Goal: Transaction & Acquisition: Purchase product/service

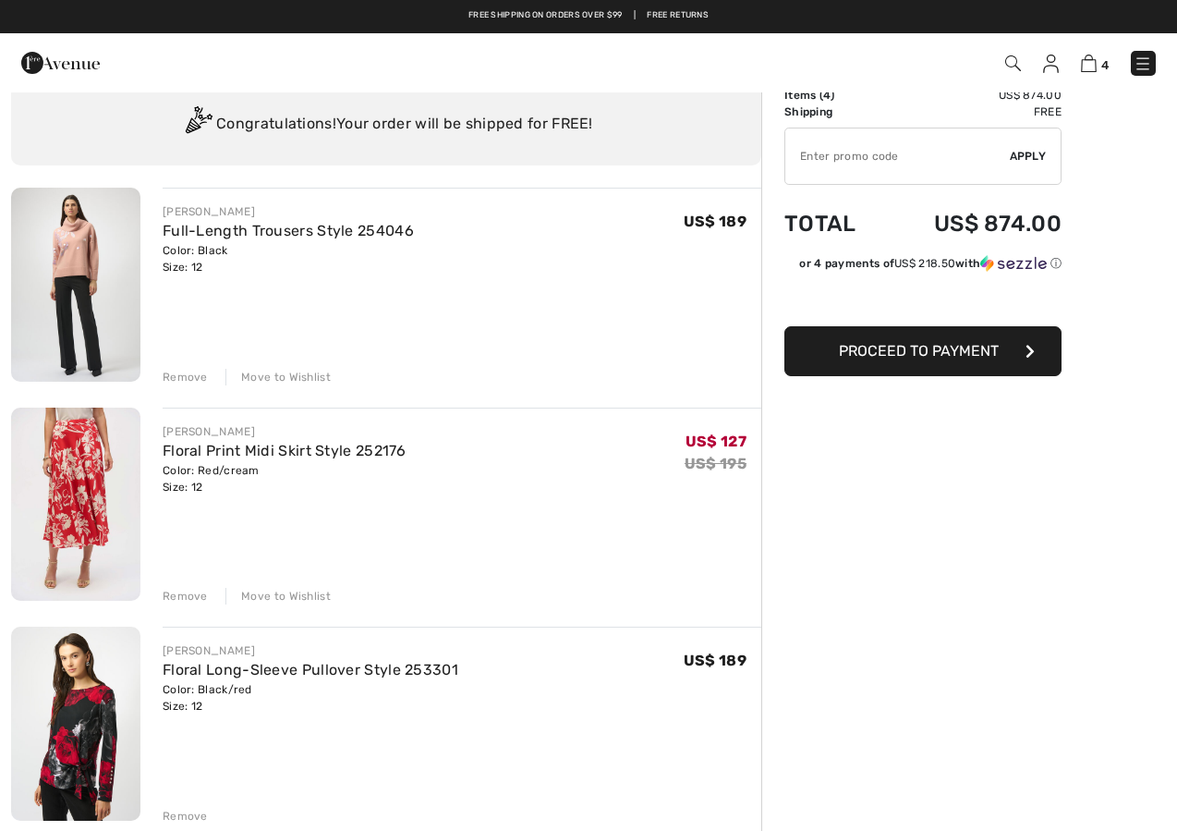
scroll to position [49, 0]
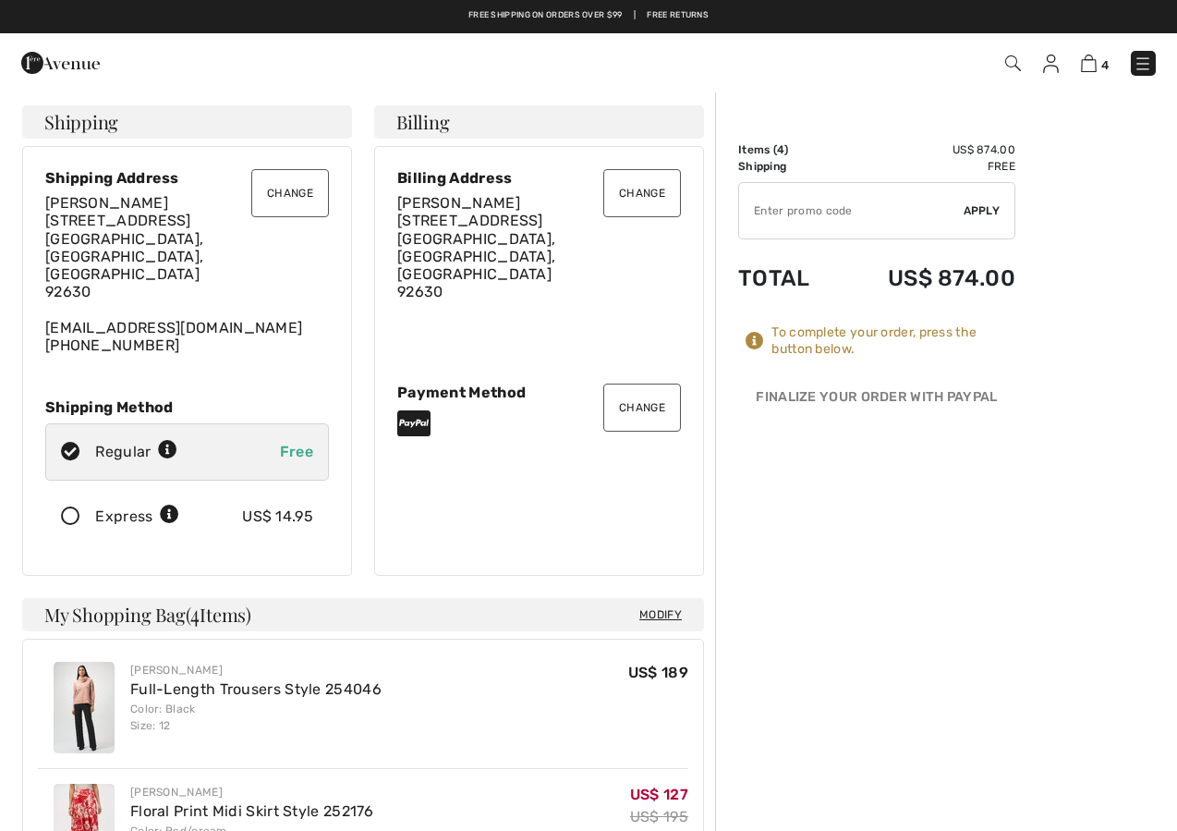
click at [285, 214] on button "Change" at bounding box center [290, 193] width 78 height 48
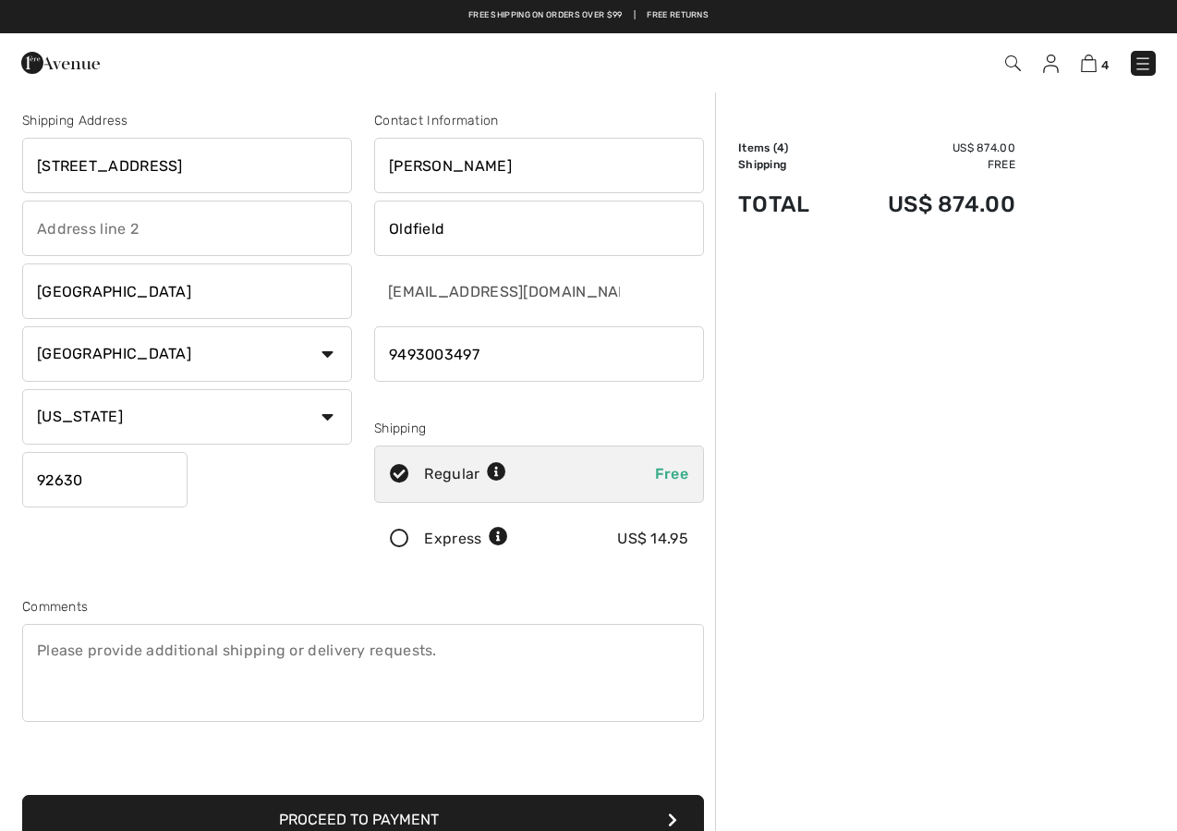
scroll to position [3, 0]
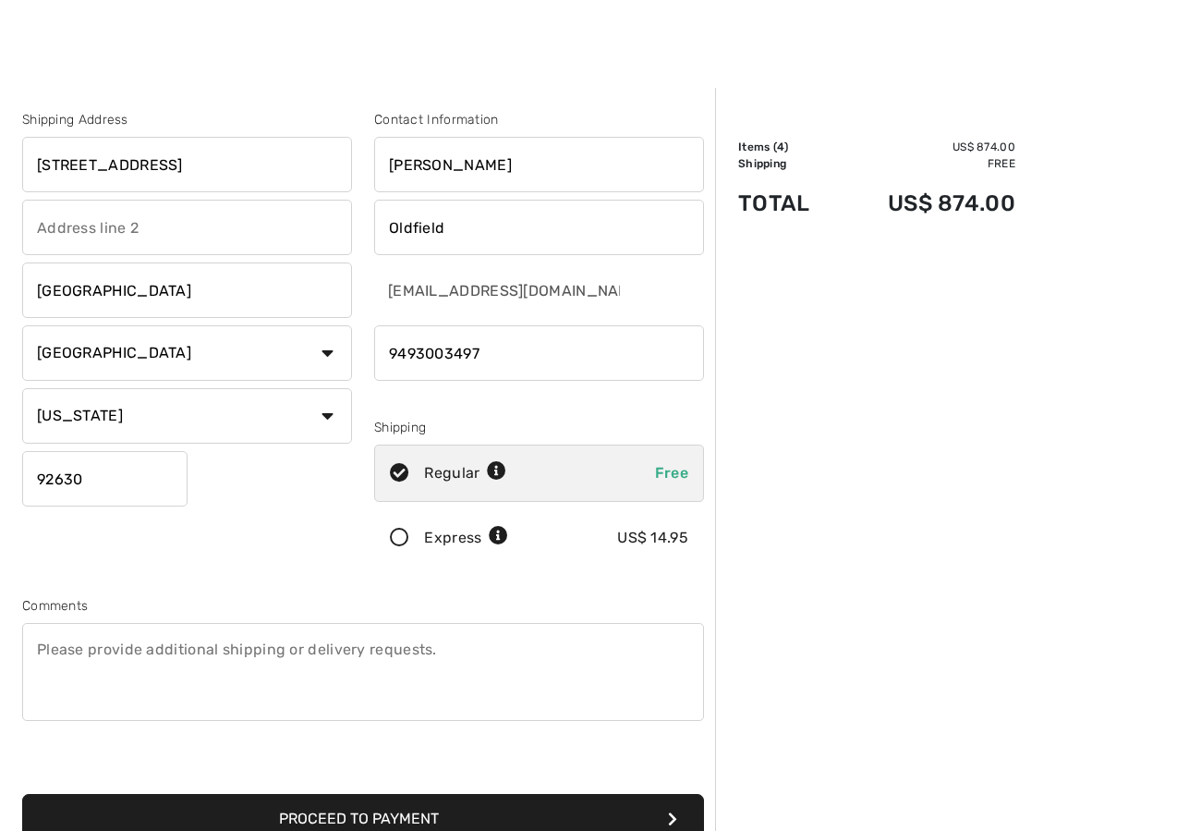
click at [240, 184] on input "22276 Chestnut Lane" at bounding box center [187, 164] width 330 height 55
click at [221, 185] on input "22276 Chestnut Lane" at bounding box center [187, 165] width 330 height 55
type input "[STREET_ADDRESS]"
click at [128, 301] on input "Lake Forest" at bounding box center [187, 290] width 330 height 55
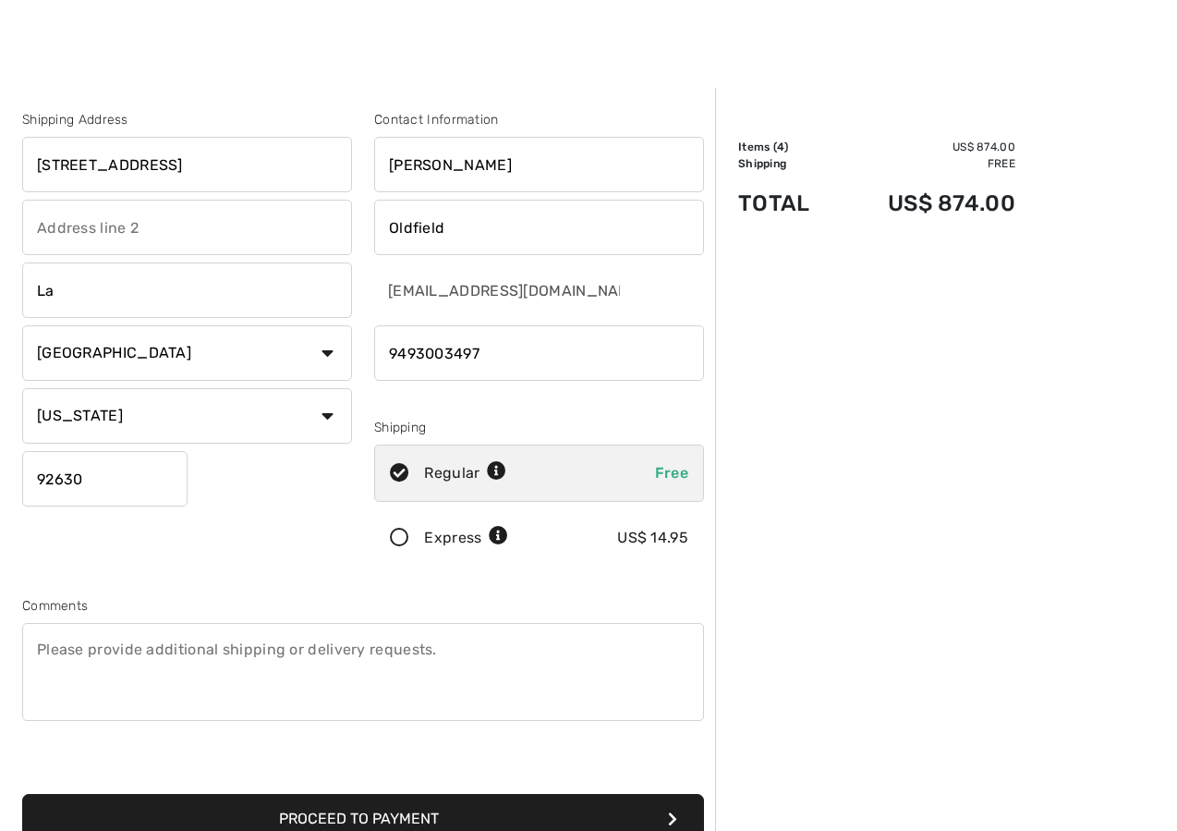
type input "Lag"
type input "Laguna Beach"
select select "0"
click at [49, 419] on input "text" at bounding box center [187, 415] width 330 height 55
type input "Ca"
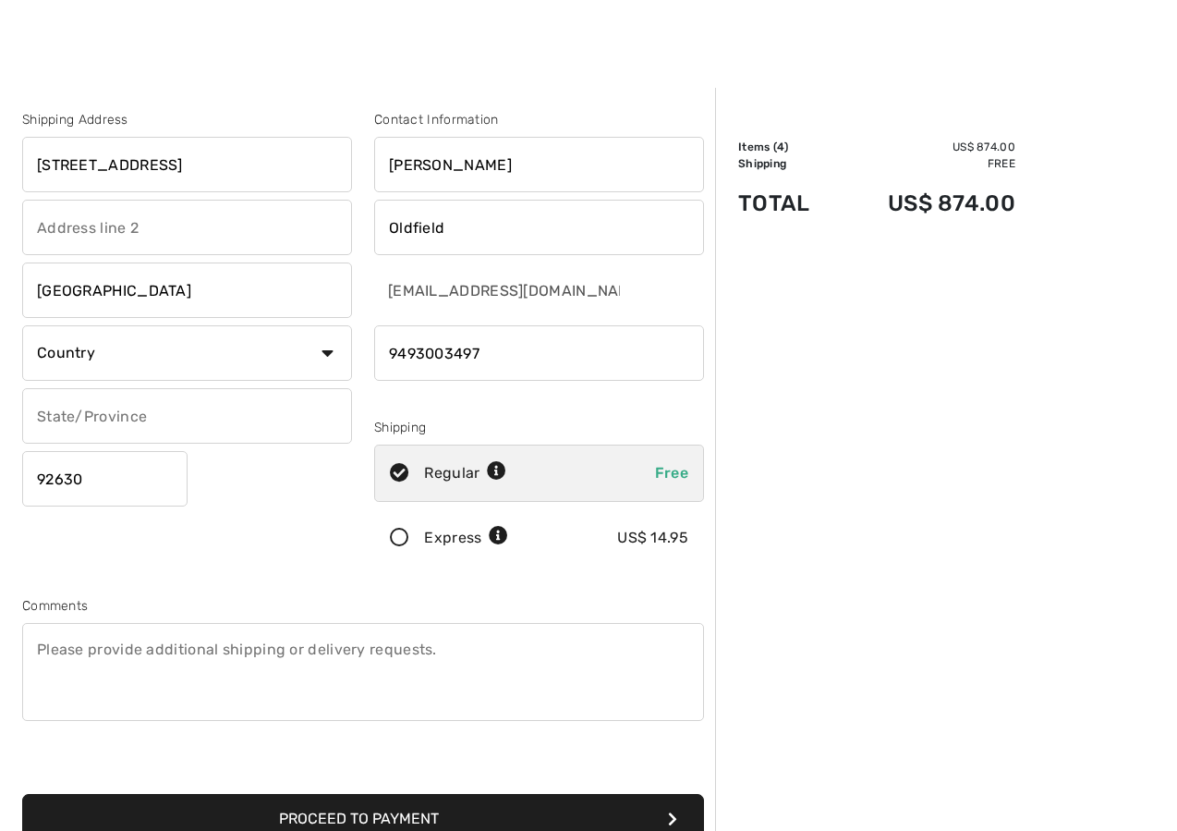
type input "CA"
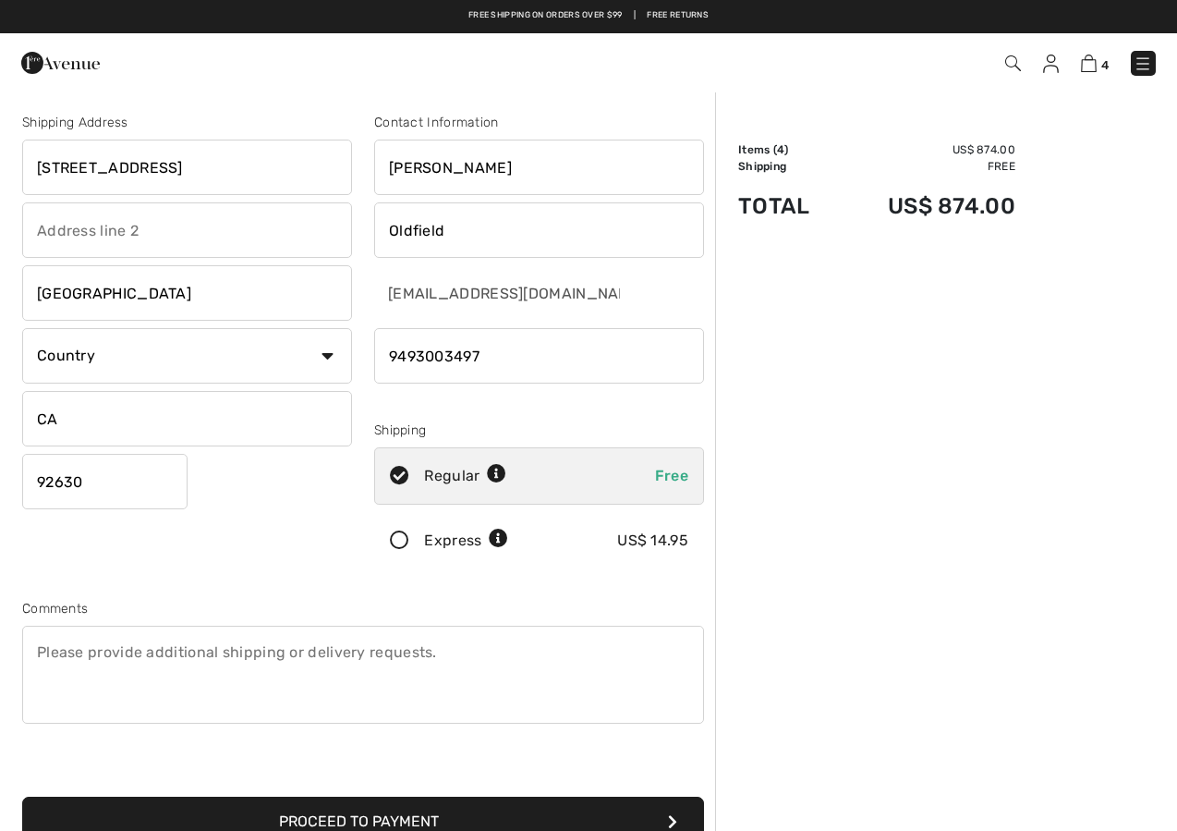
click at [42, 375] on select "Country Canada United States Afghanistan Aland Islands Albania Algeria American…" at bounding box center [187, 355] width 330 height 55
select select "US"
click at [89, 484] on input "92630" at bounding box center [104, 481] width 165 height 55
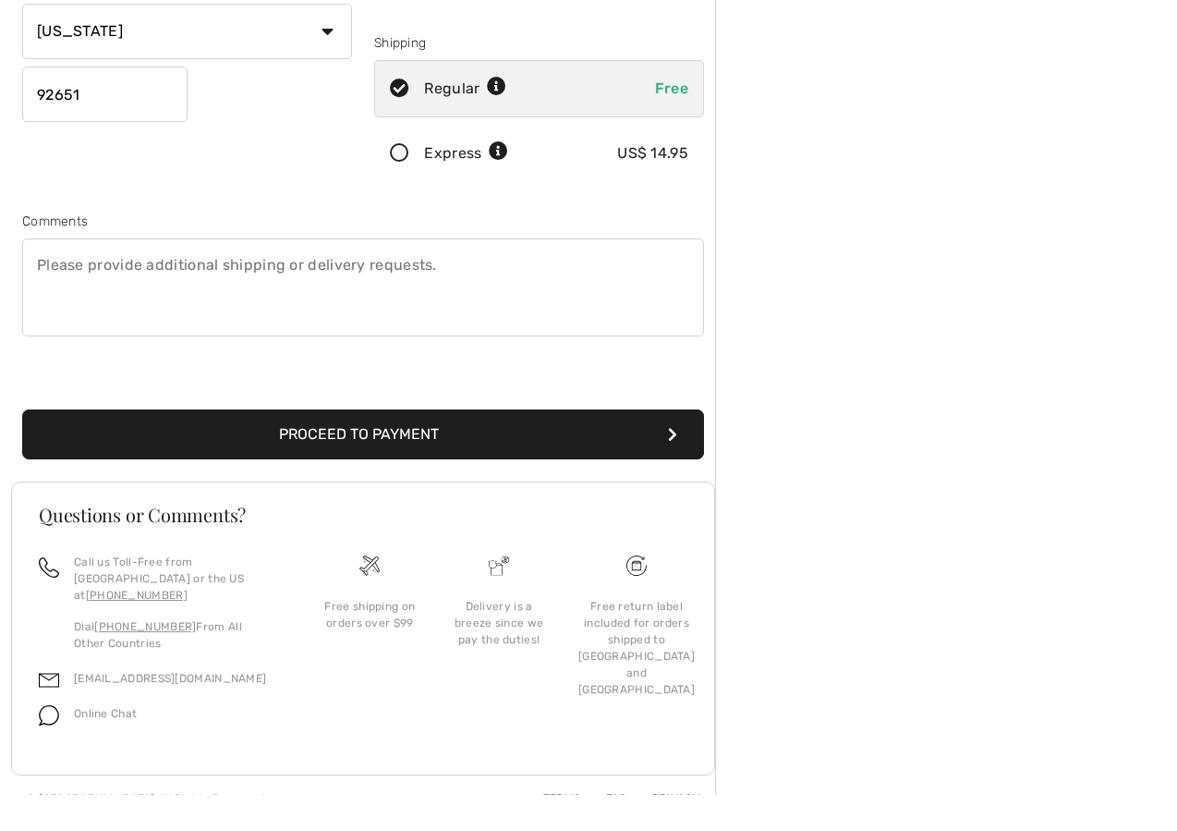
scroll to position [361, 0]
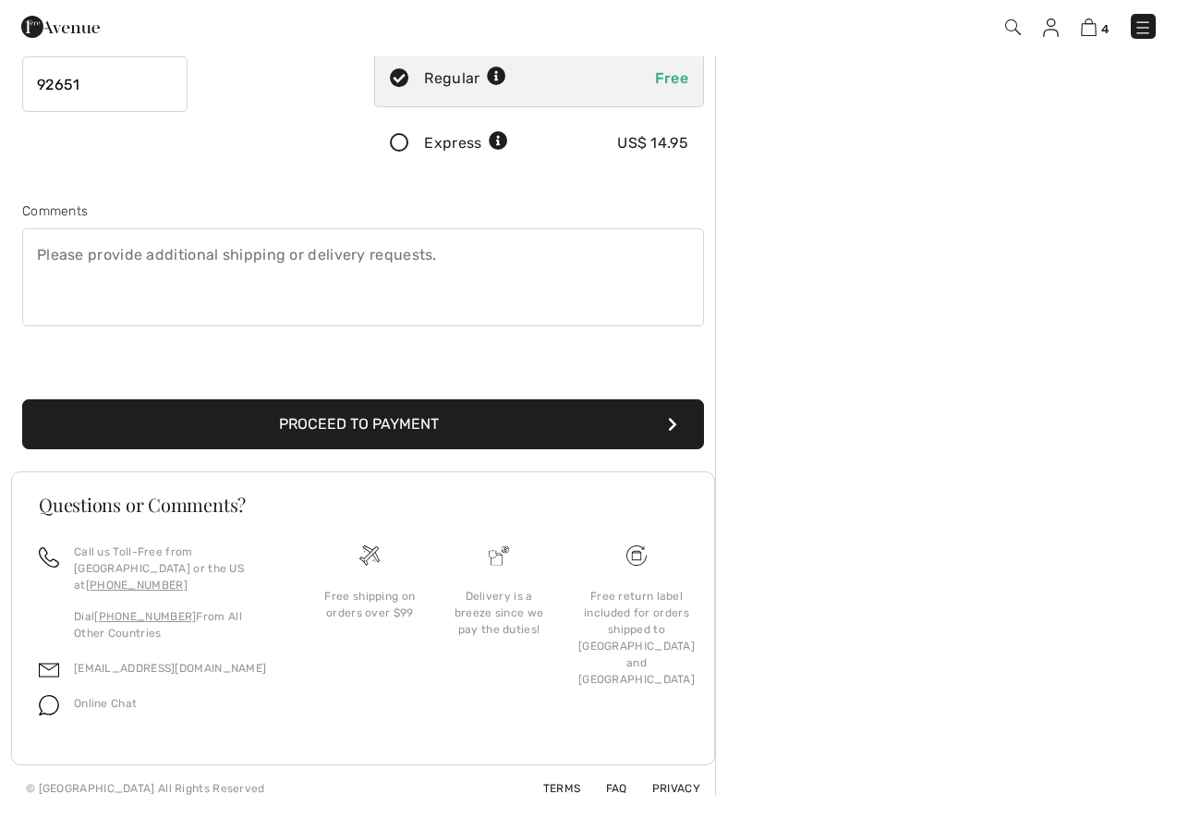
type input "92651"
click at [169, 435] on button "Proceed to Payment" at bounding box center [363, 460] width 682 height 50
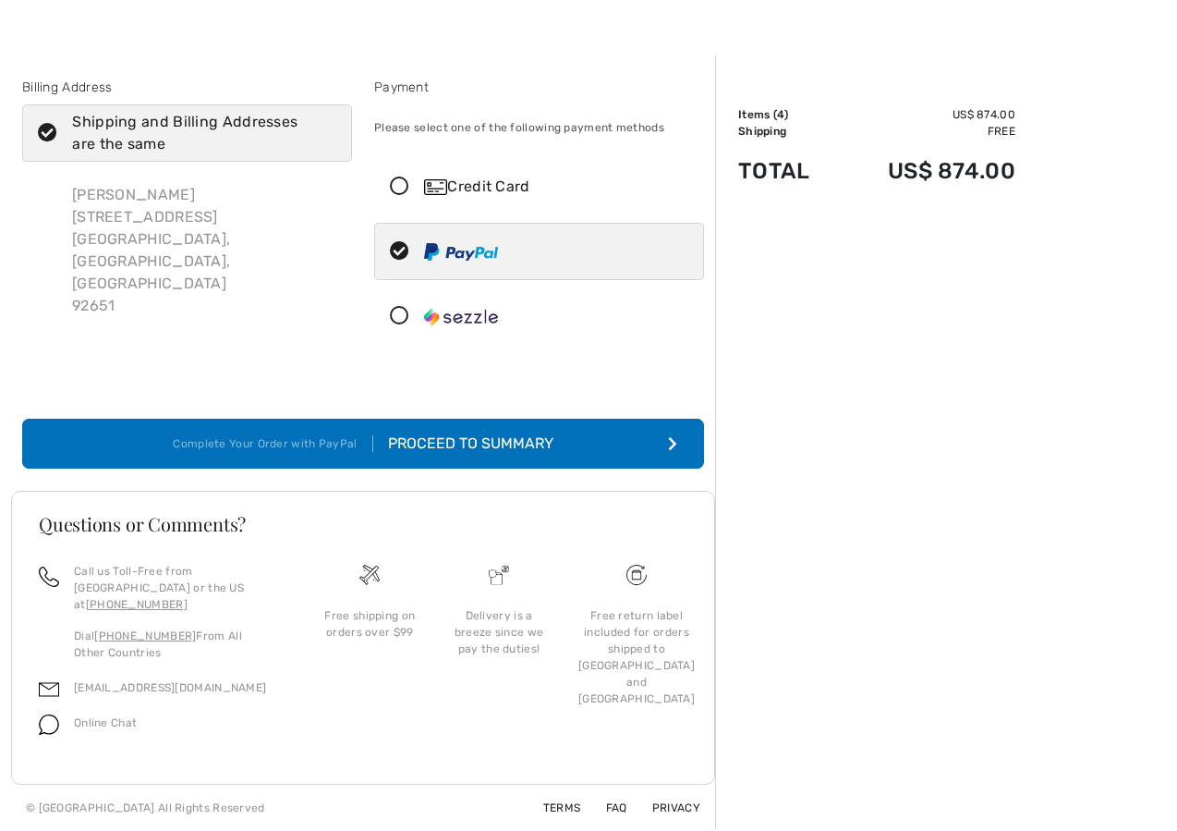
scroll to position [32, 0]
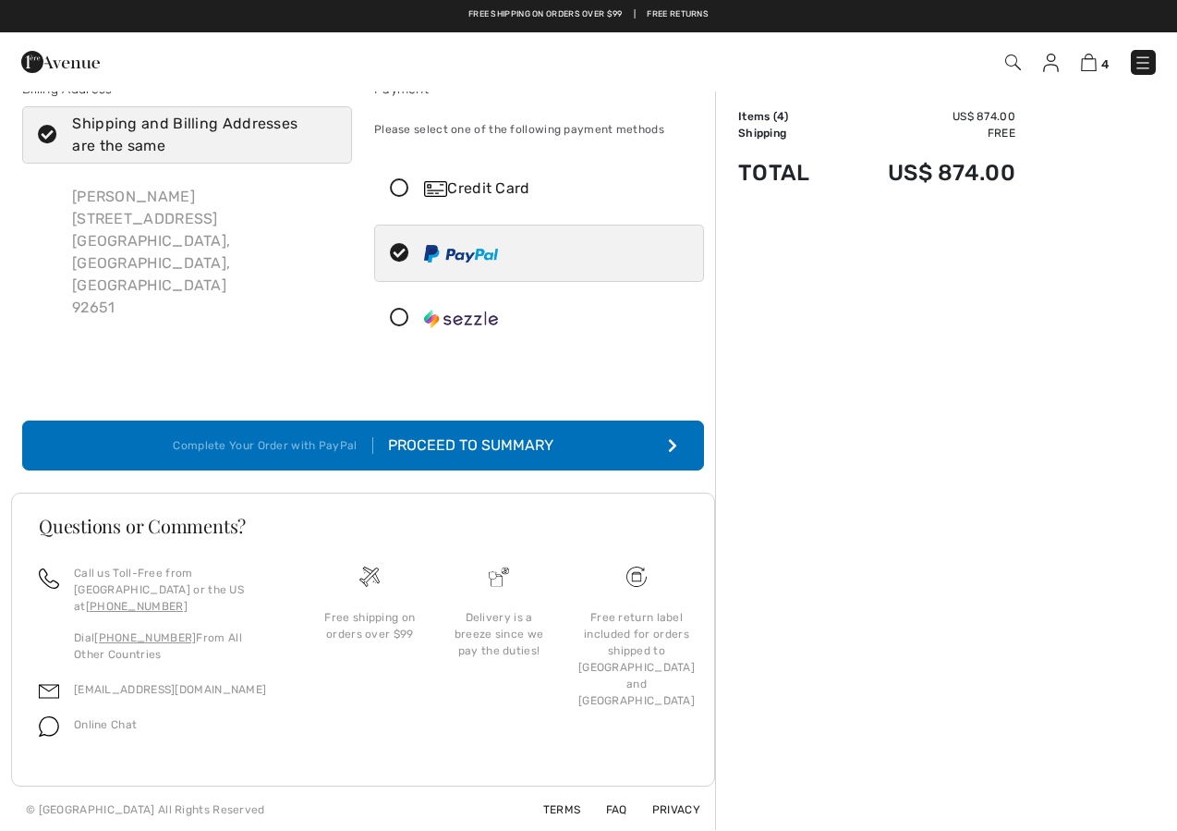
click at [282, 450] on div "Complete Your Order with PayPal" at bounding box center [273, 446] width 200 height 17
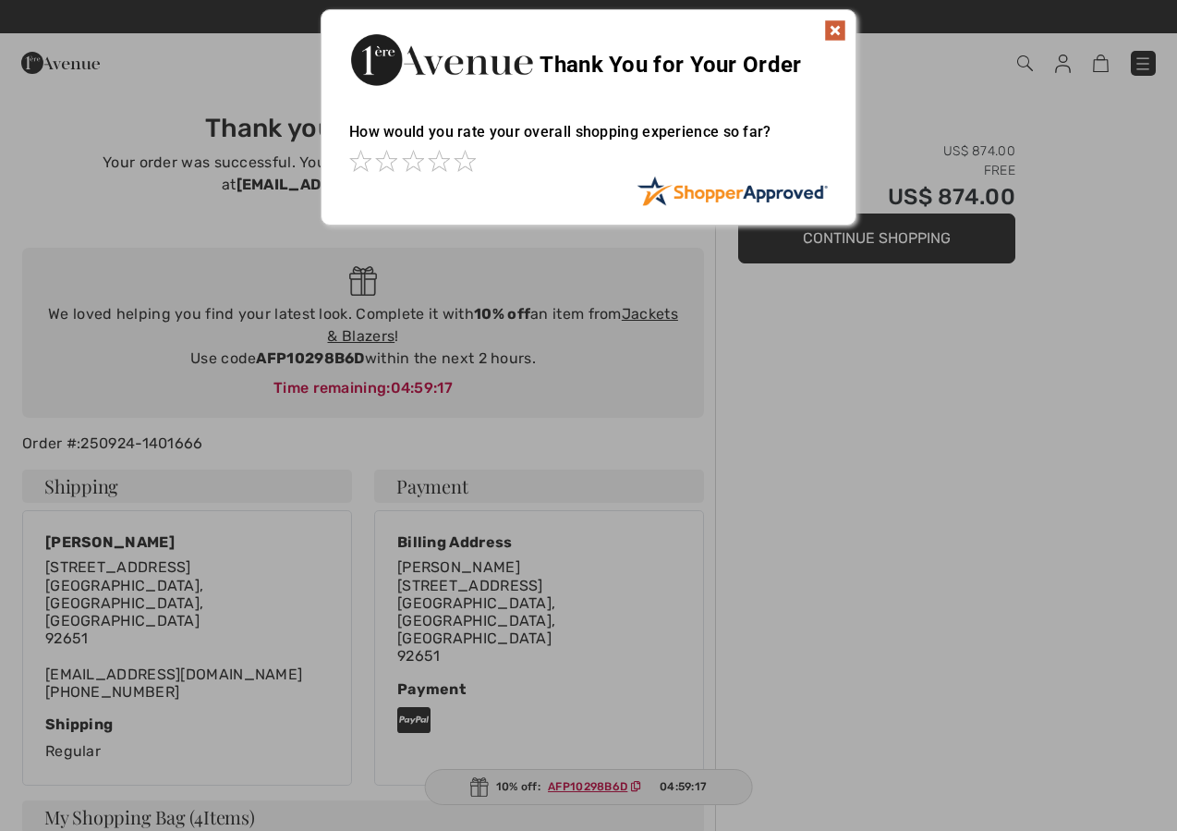
click at [10, 628] on div at bounding box center [588, 415] width 1177 height 831
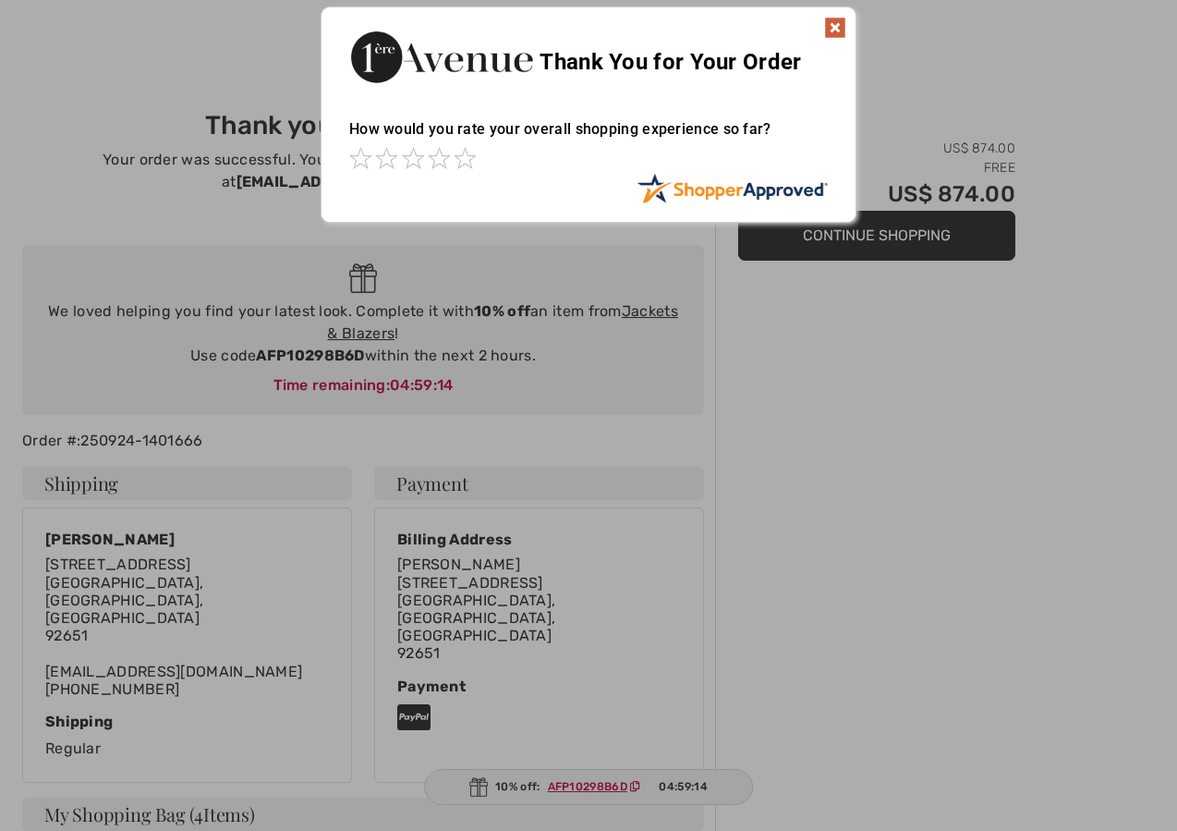
scroll to position [6, 0]
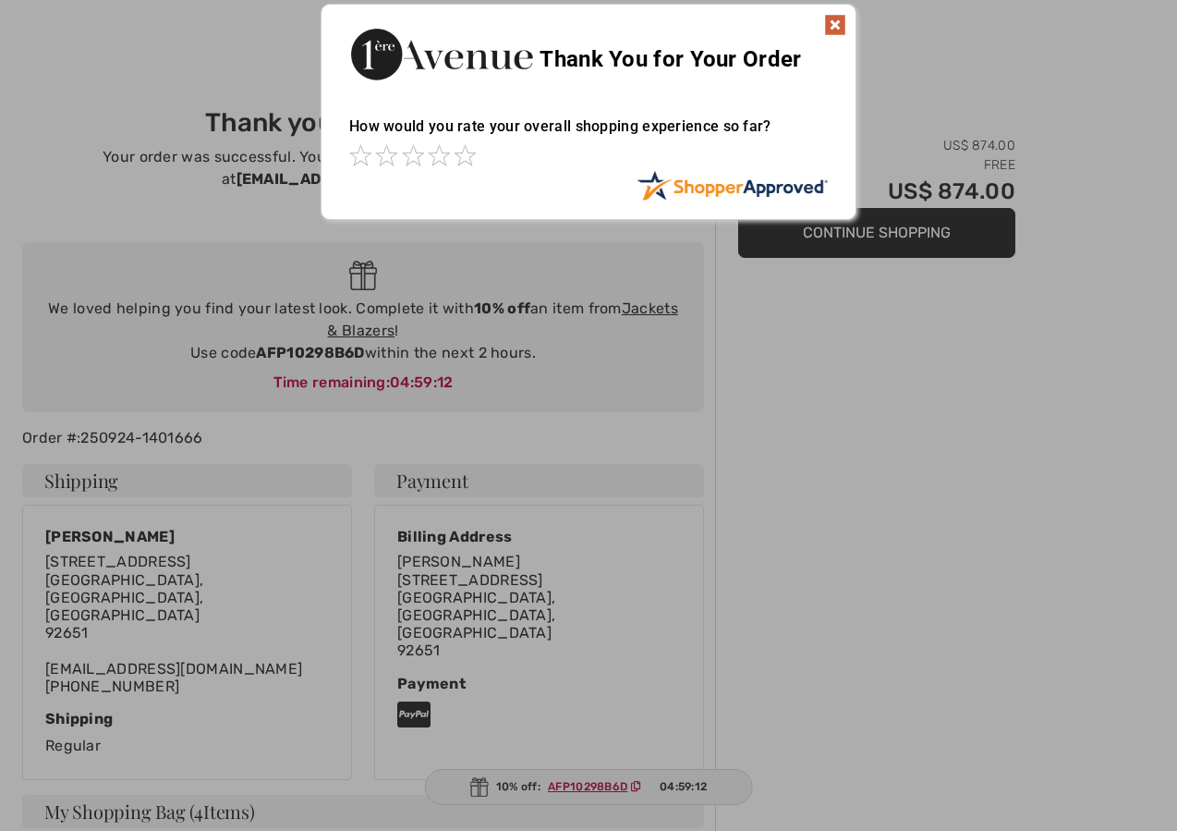
click at [828, 30] on img at bounding box center [835, 25] width 22 height 22
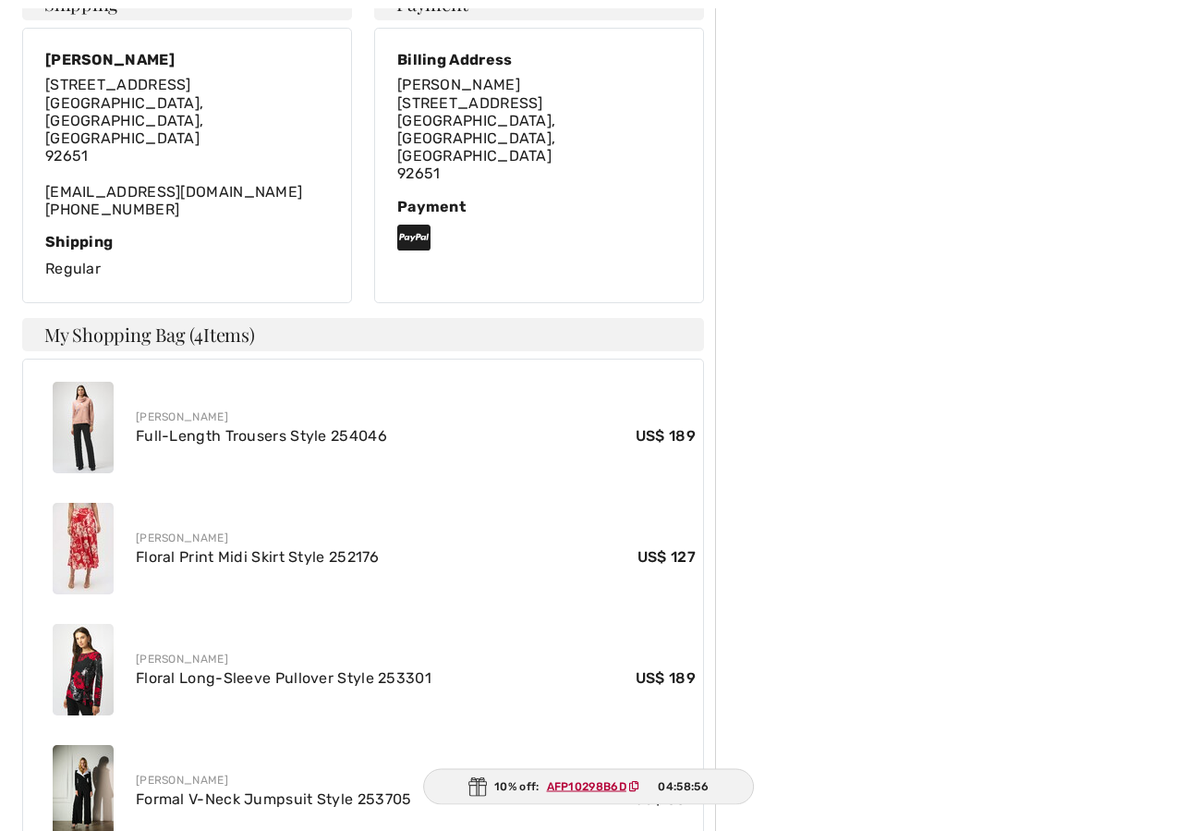
scroll to position [504, 0]
